Goal: Information Seeking & Learning: Learn about a topic

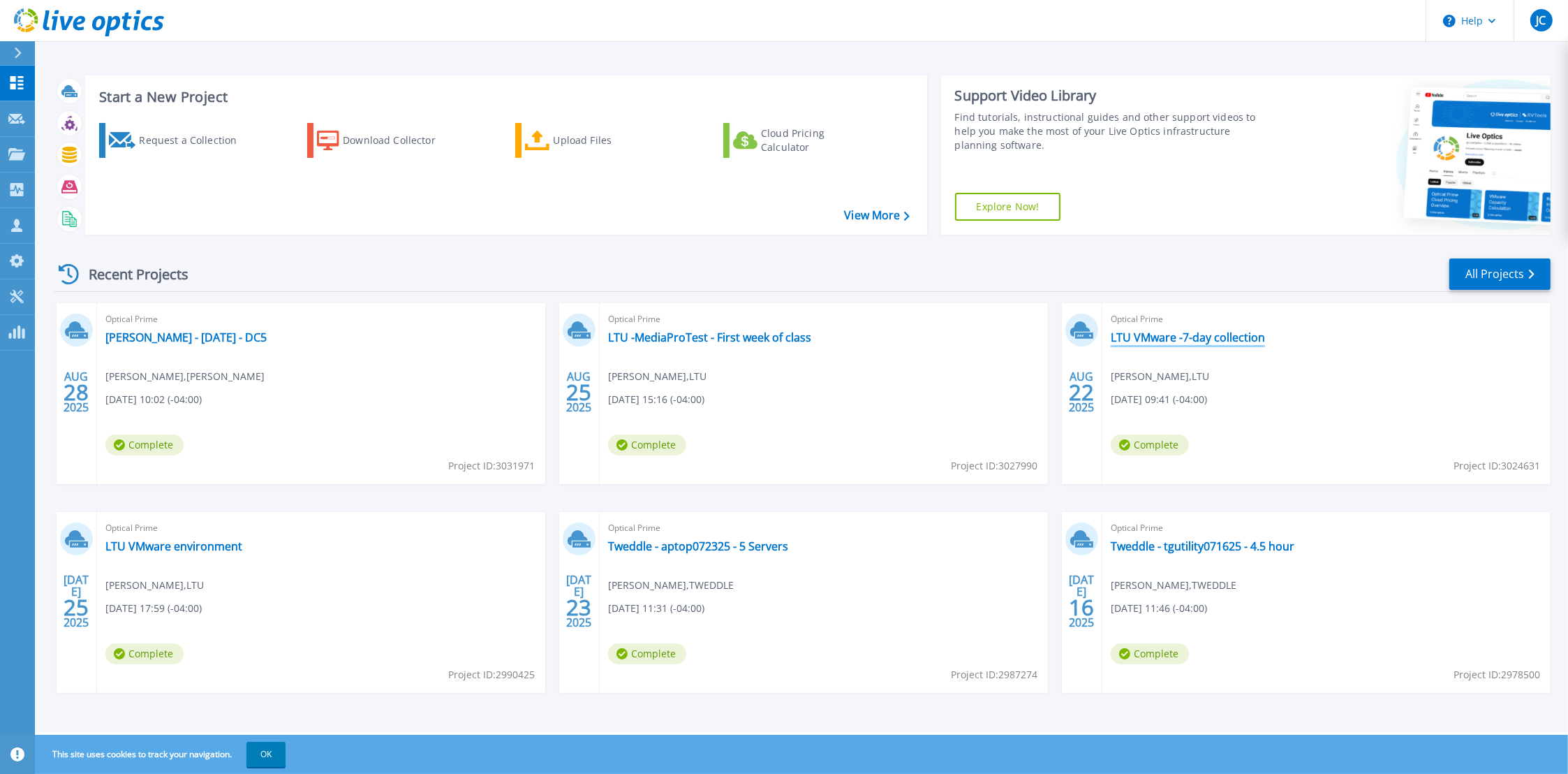
click at [1214, 337] on link "LTU VMware -7-day collection" at bounding box center [1187, 337] width 154 height 14
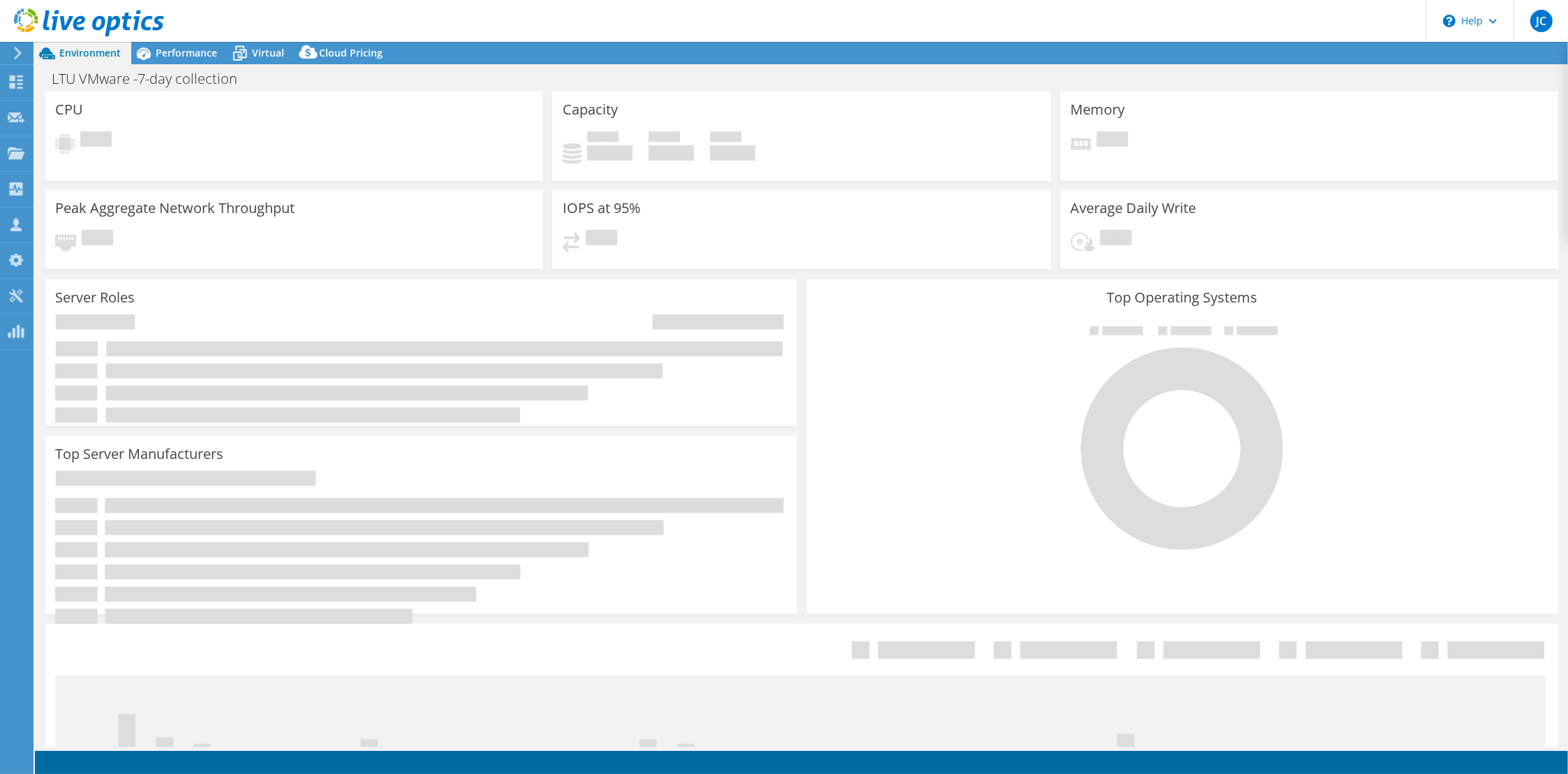
select select "USD"
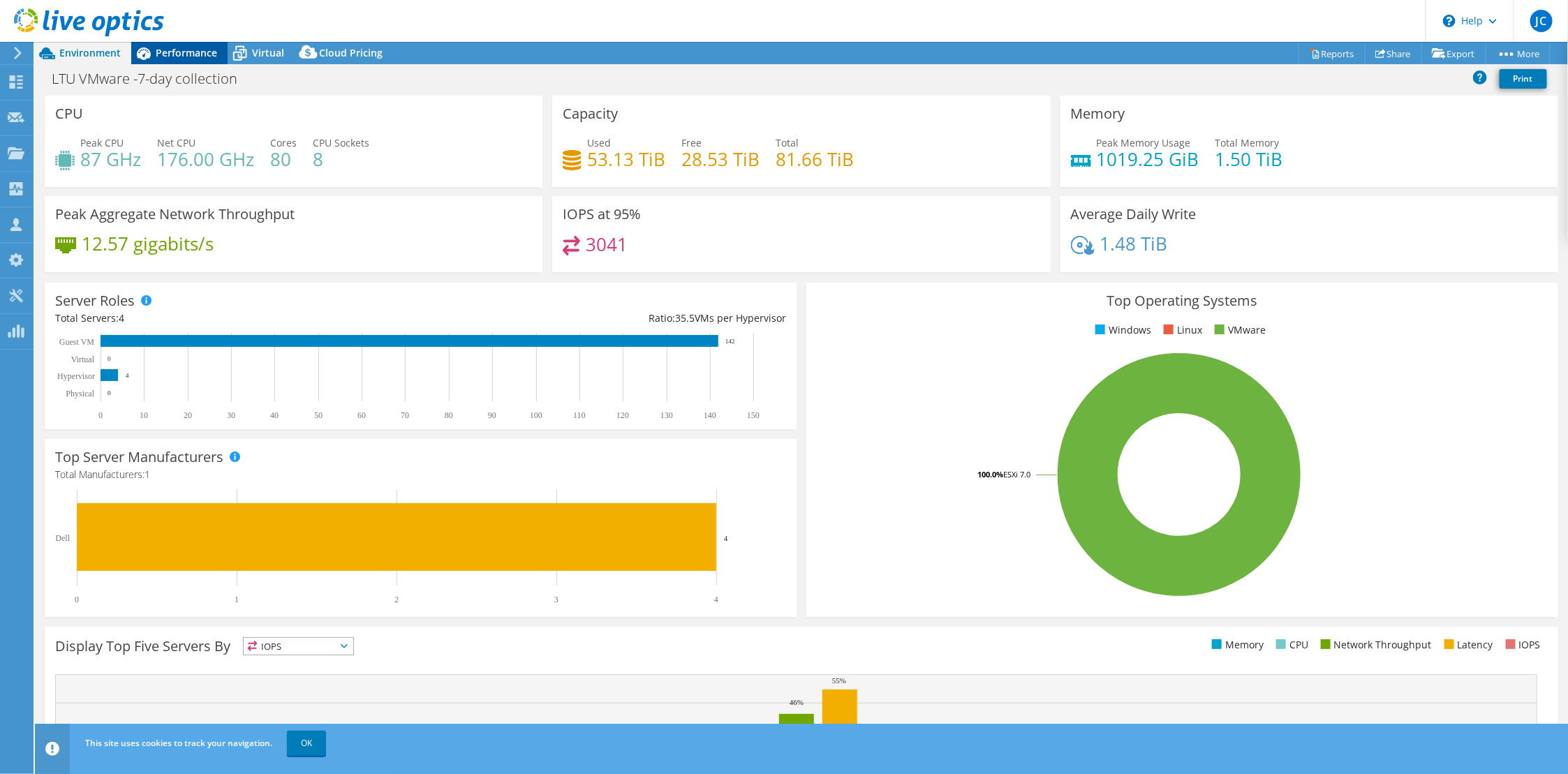
click at [201, 58] on span "Performance" at bounding box center [186, 53] width 62 height 14
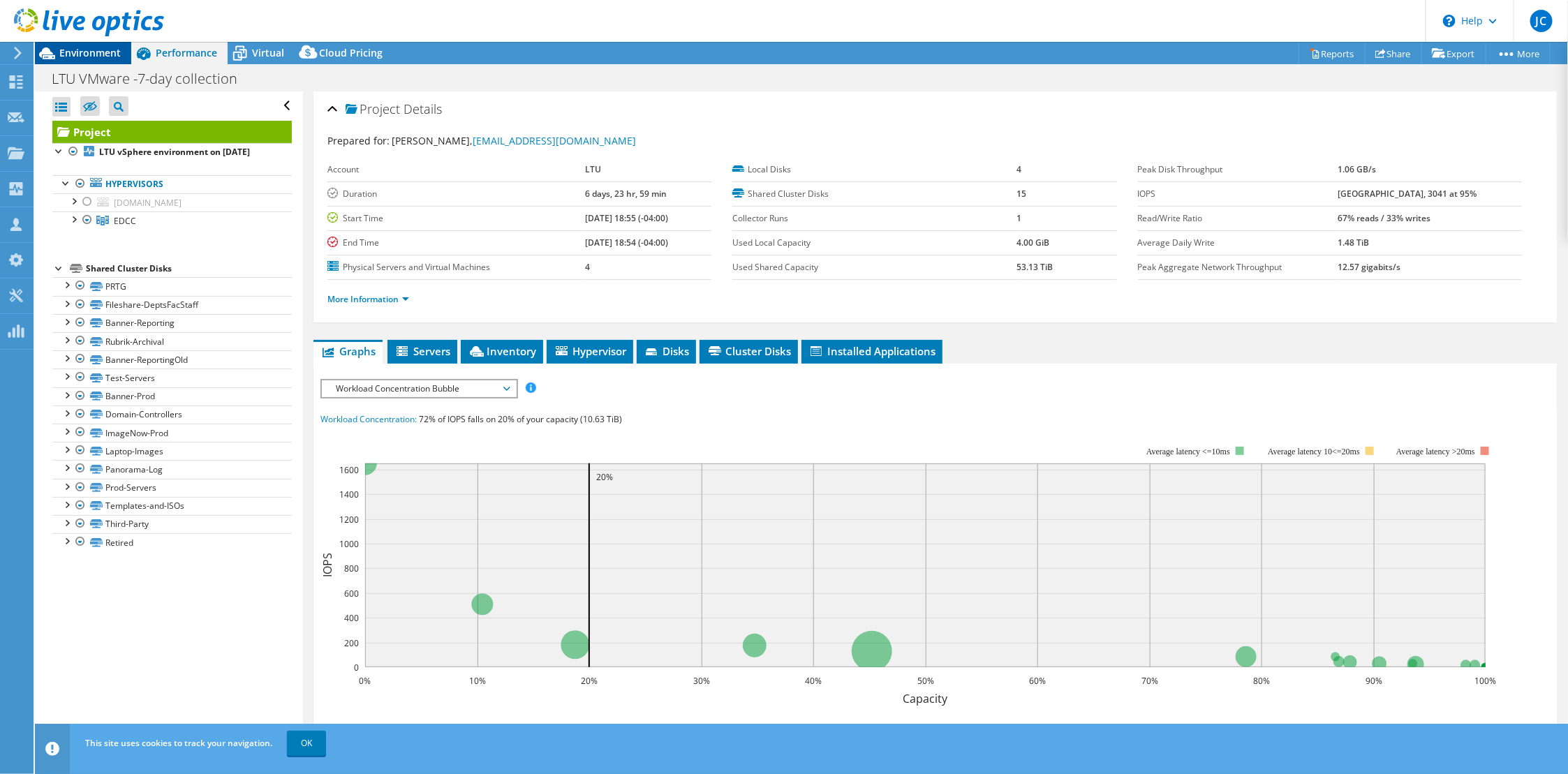
click at [97, 62] on div "Environment" at bounding box center [83, 53] width 96 height 22
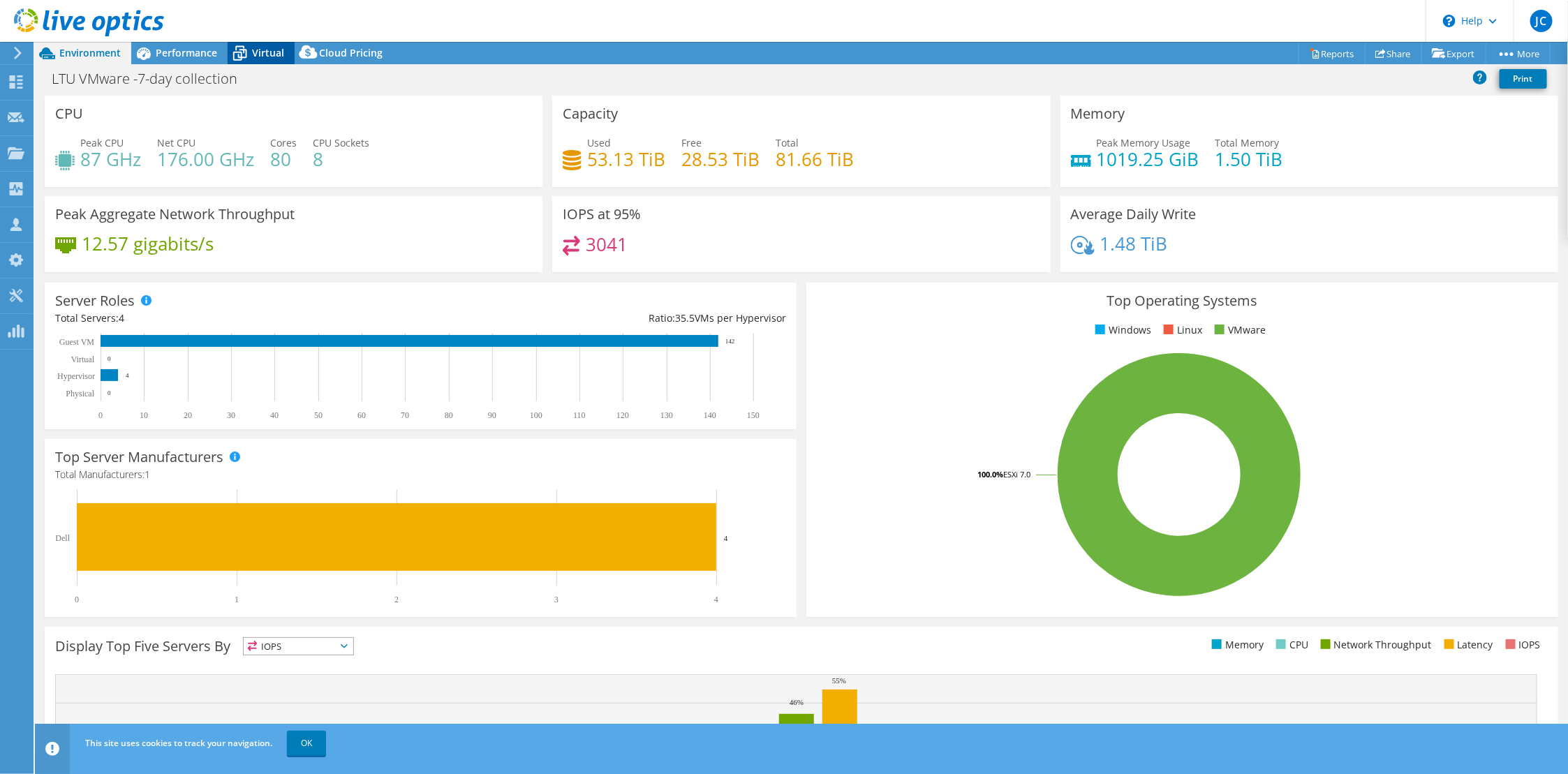
click at [254, 53] on span "Virtual" at bounding box center [268, 53] width 32 height 14
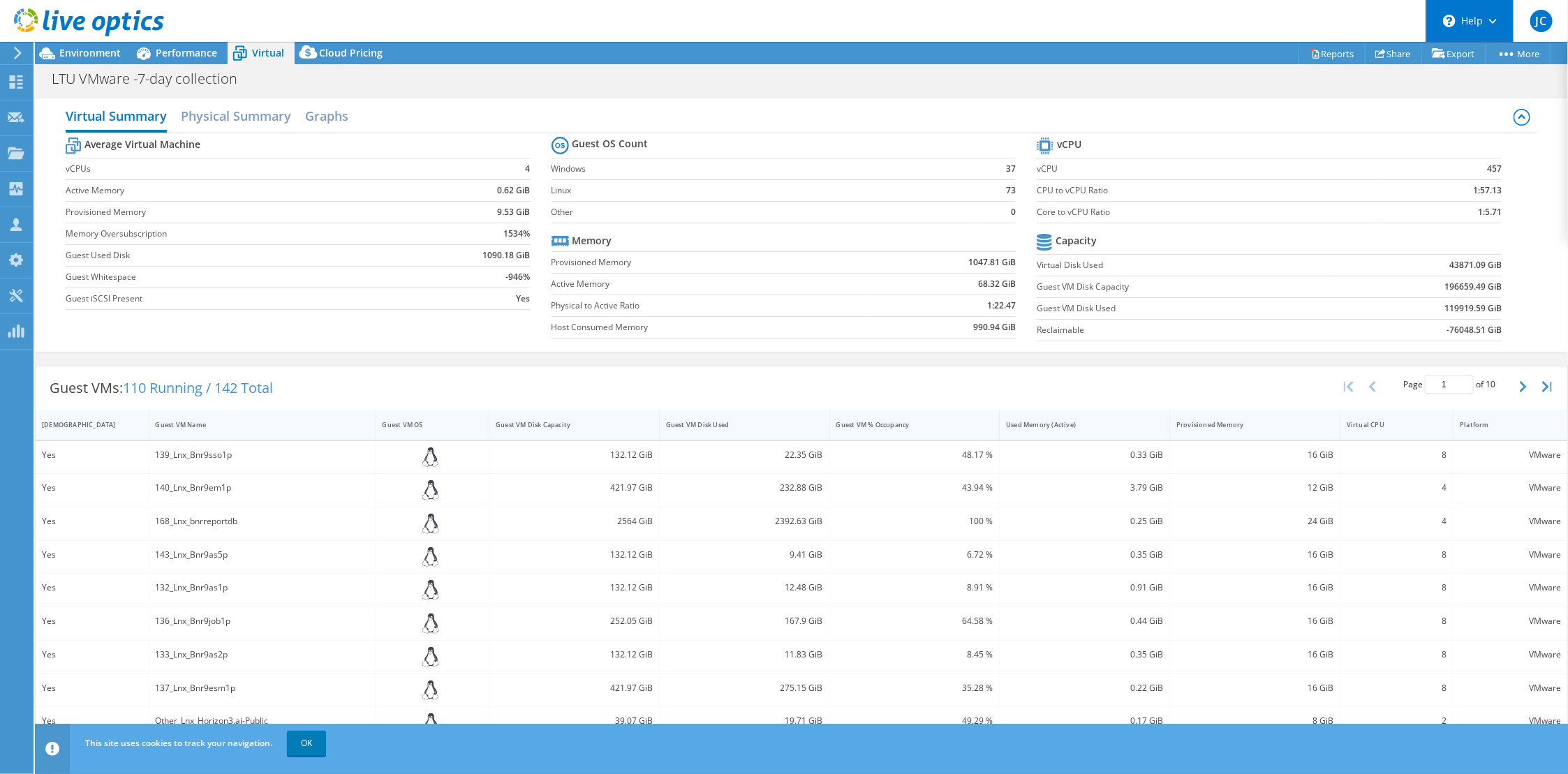
click at [1475, 25] on div "\n Help" at bounding box center [1470, 21] width 88 height 42
click at [1479, 55] on link "Explore Helpful Articles" at bounding box center [1503, 59] width 156 height 34
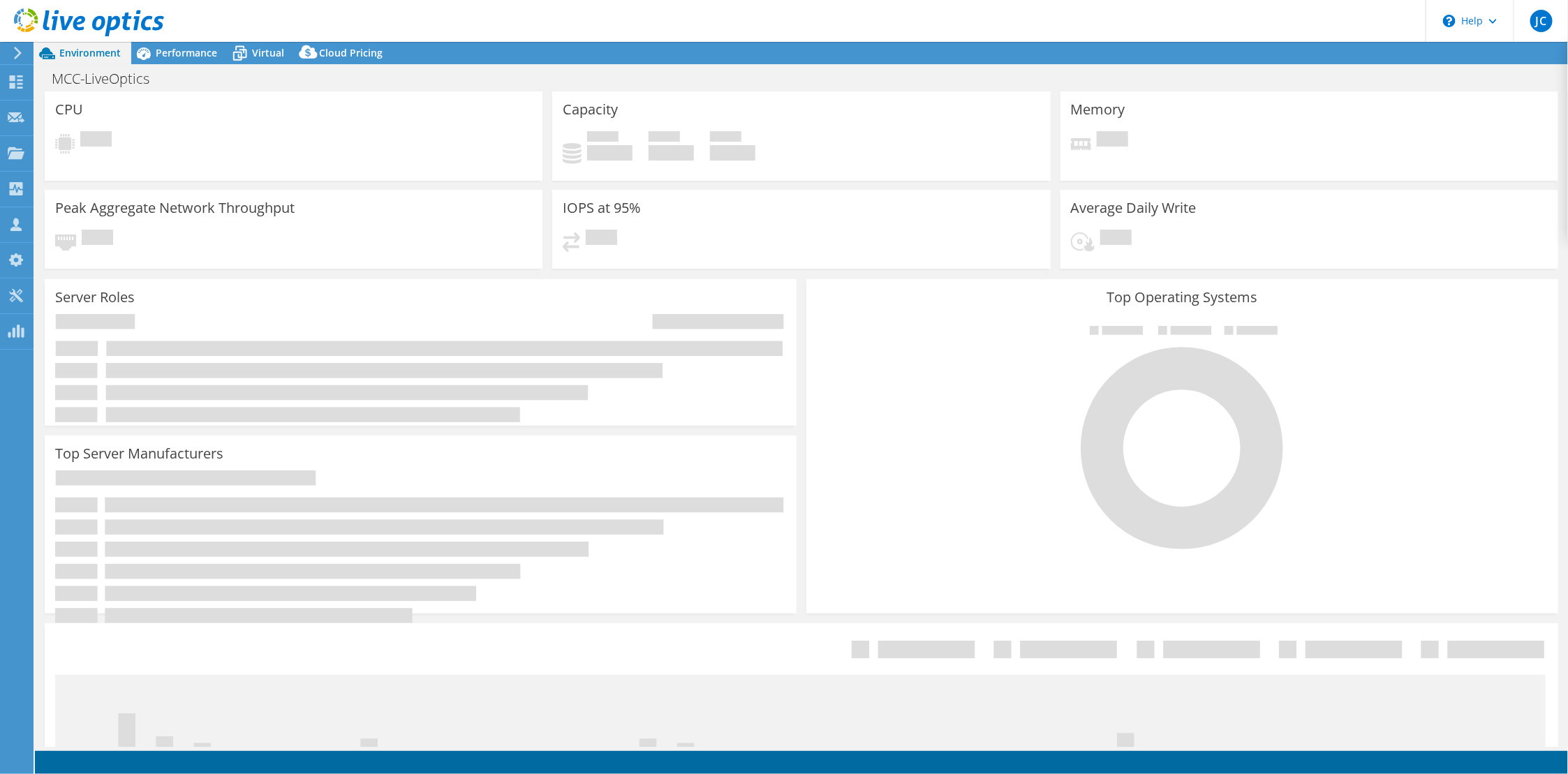
select select "USD"
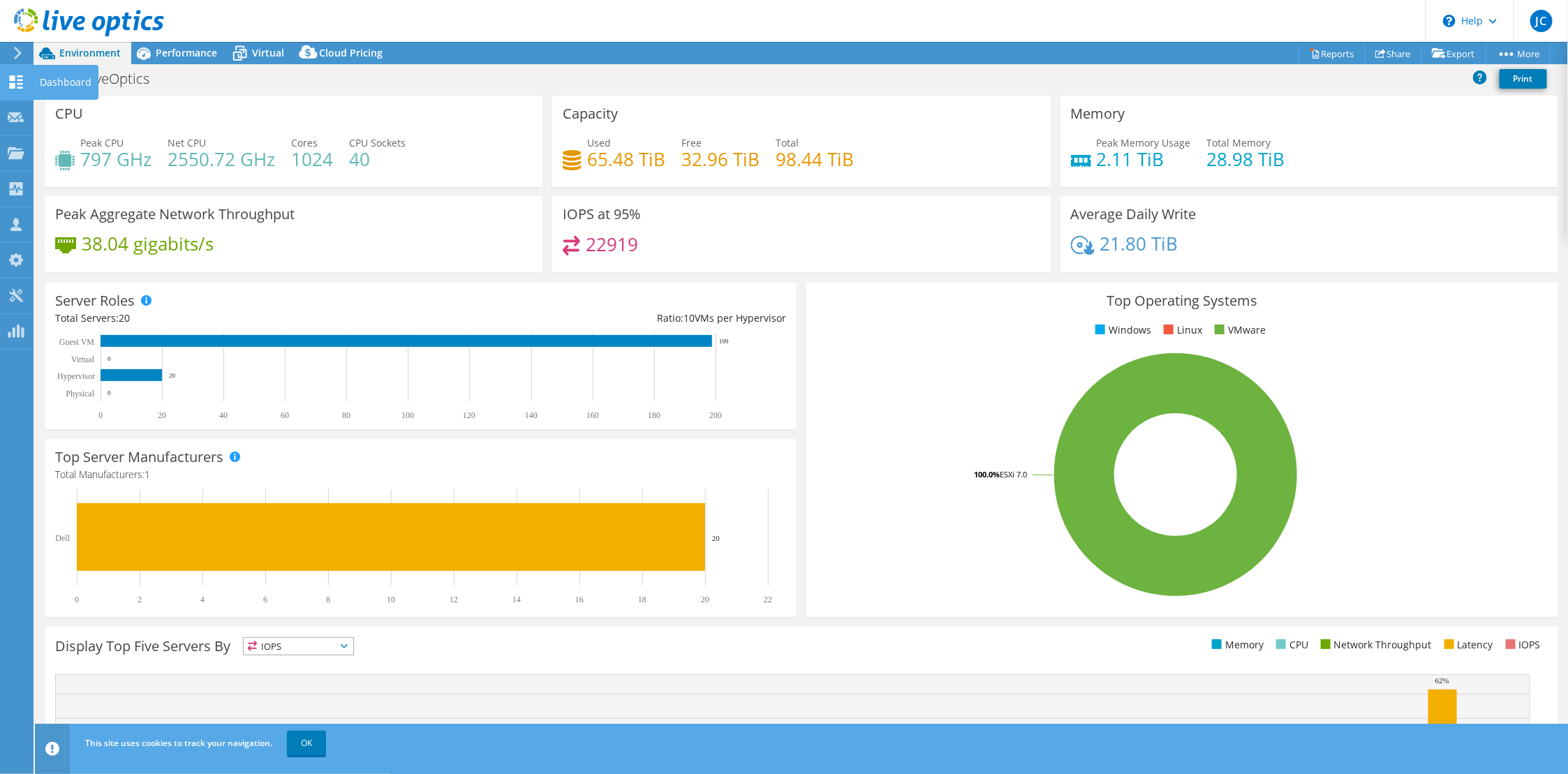
click at [8, 82] on icon at bounding box center [16, 82] width 17 height 14
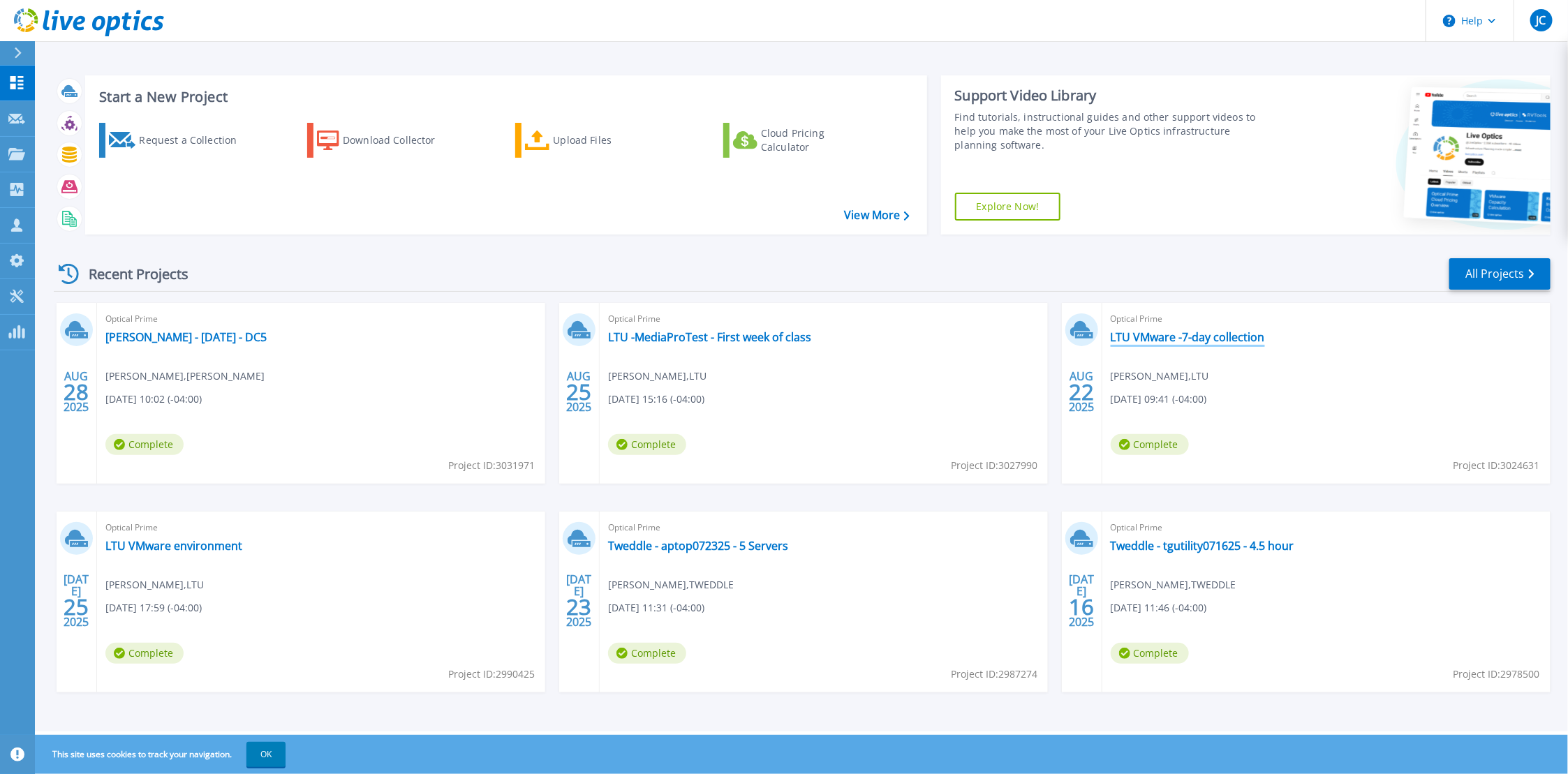
click at [1186, 341] on link "LTU VMware -7-day collection" at bounding box center [1187, 337] width 154 height 14
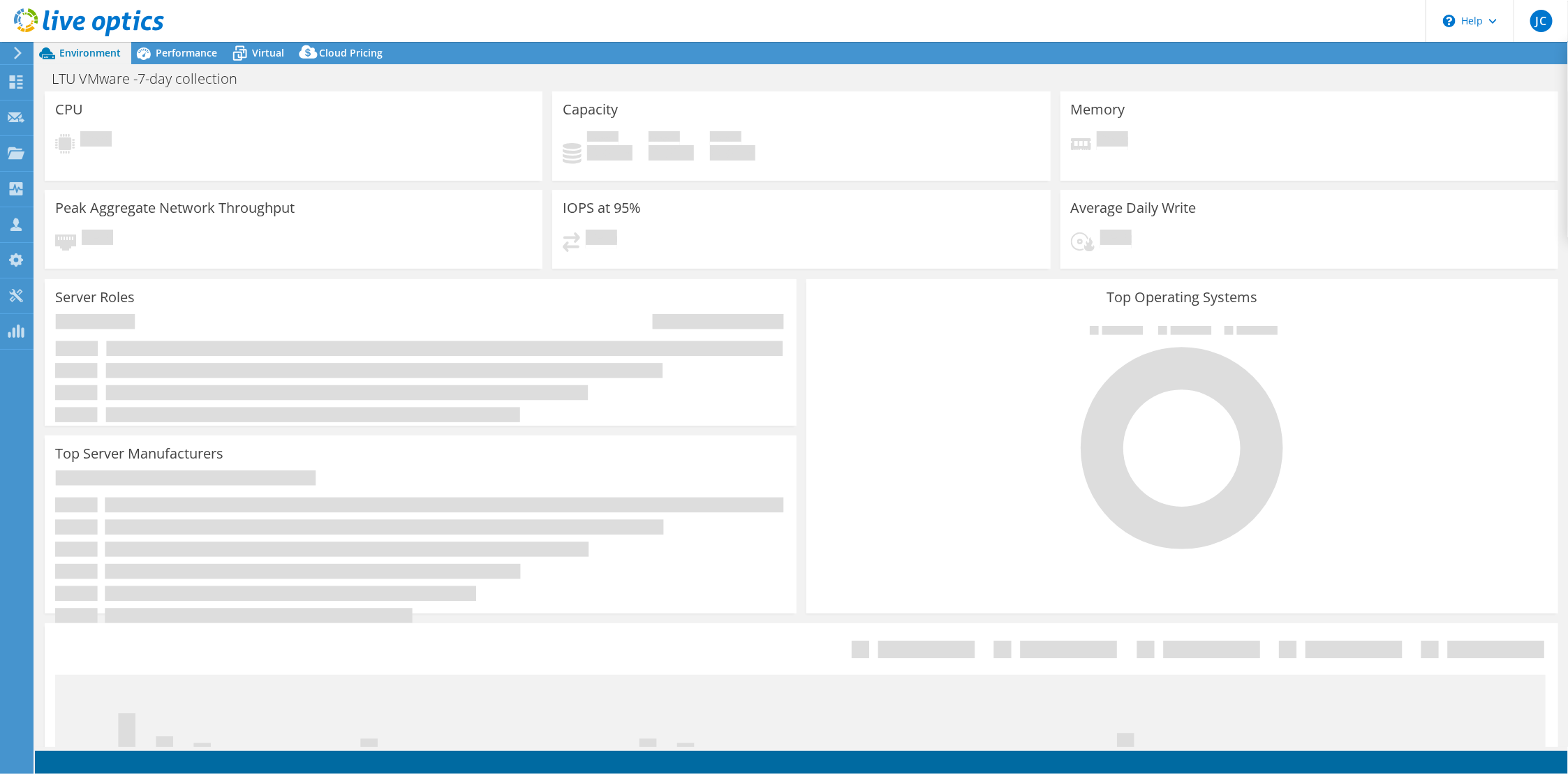
select select "USD"
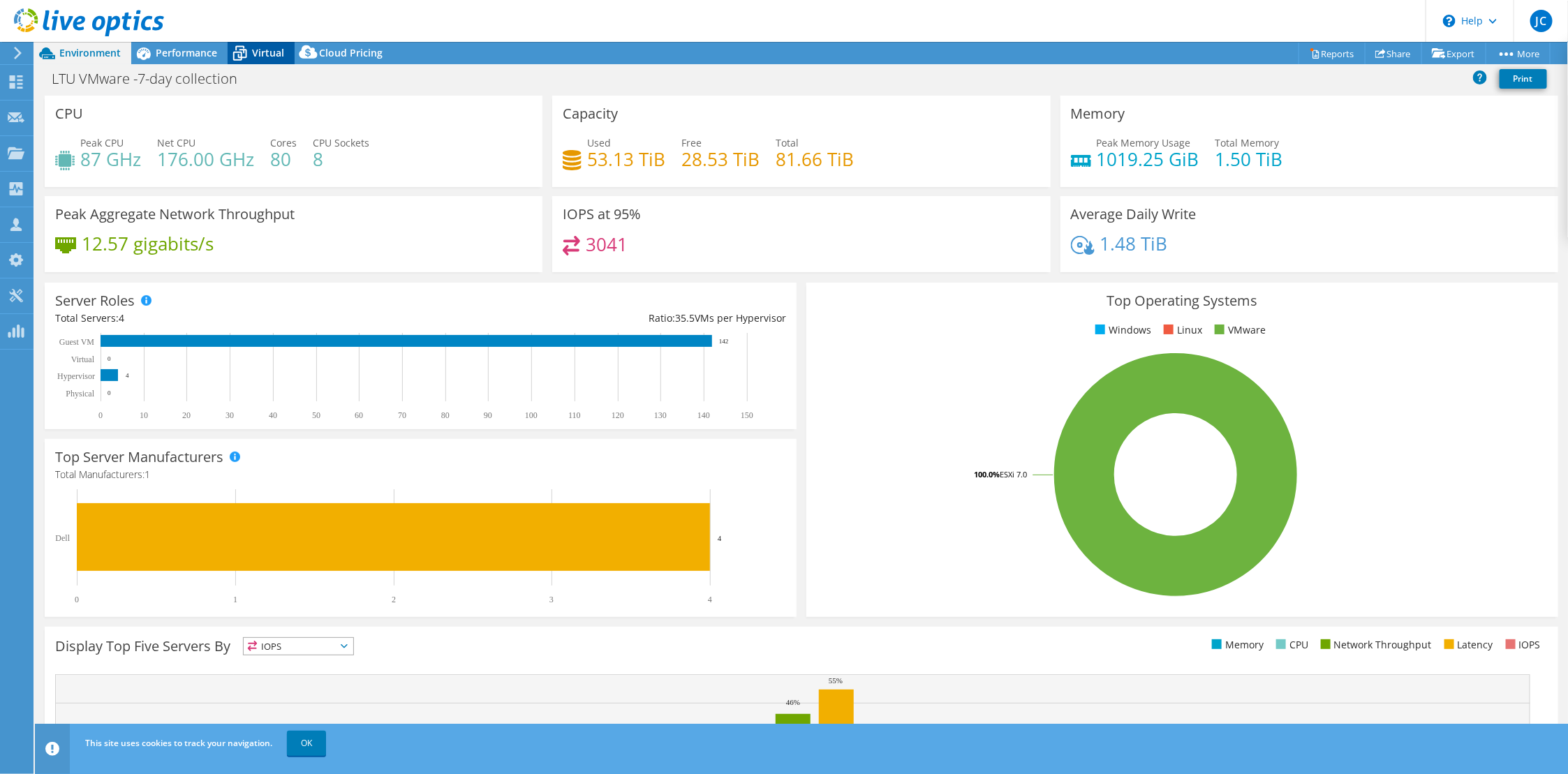
click at [249, 54] on icon at bounding box center [239, 53] width 25 height 25
